Goal: Transaction & Acquisition: Purchase product/service

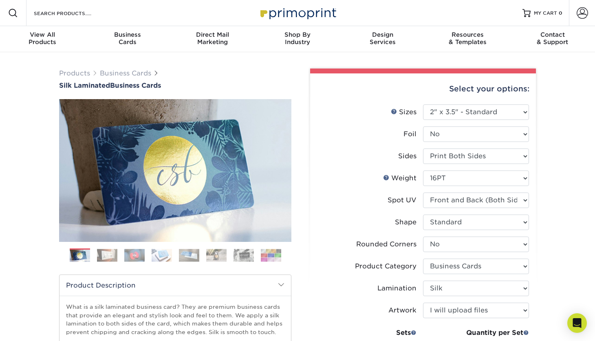
select select "2.00x3.50"
select select "0"
select select "3b5148f1-0588-4f88-a218-97bcfdce65c1"
select select "ccacb42f-45f7-42d3-bbd3-7c8421cf37f0"
select select "upload"
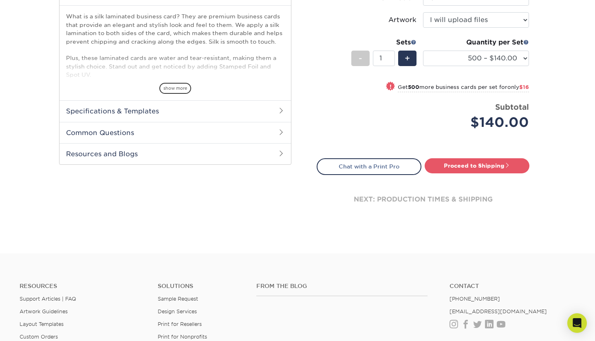
scroll to position [295, 0]
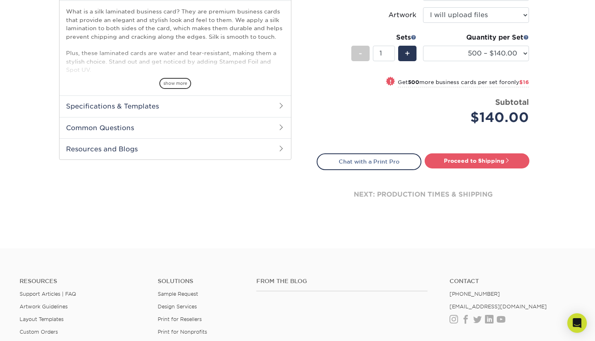
click at [444, 193] on div "next: production times & shipping" at bounding box center [423, 194] width 213 height 49
click at [477, 161] on link "Proceed to Shipping" at bounding box center [476, 160] width 105 height 15
type input "Set 1"
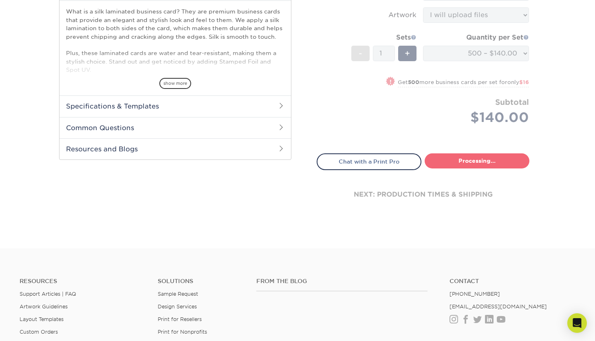
select select "a02e7c76-bdf4-4cc9-8b1d-1aa03151ab1e"
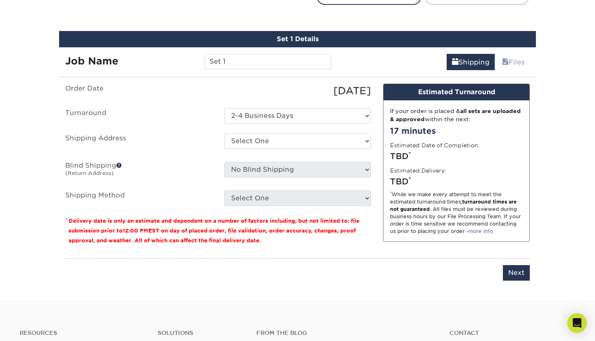
scroll to position [459, 0]
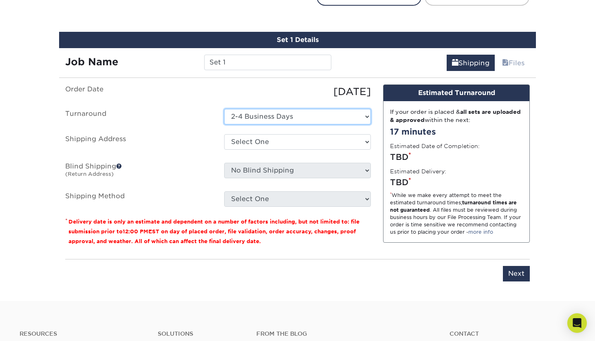
click at [326, 113] on select "Select One 2-4 Business Days" at bounding box center [297, 116] width 147 height 15
